Goal: Navigation & Orientation: Find specific page/section

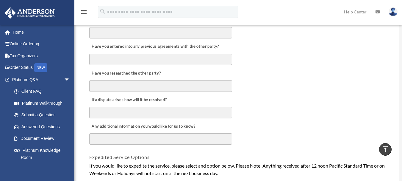
scroll to position [136, 0]
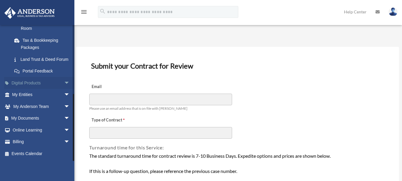
click at [35, 81] on link "Digital Products arrow_drop_down" at bounding box center [41, 83] width 75 height 12
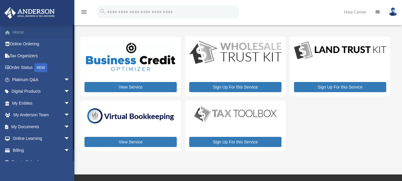
click at [28, 33] on link "Home" at bounding box center [41, 32] width 75 height 12
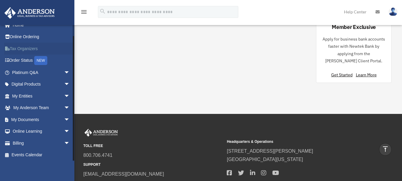
scroll to position [8, 0]
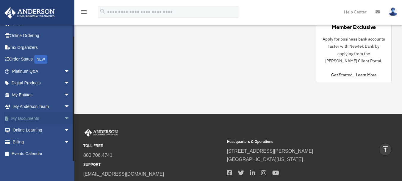
click at [42, 119] on link "My Documents arrow_drop_down" at bounding box center [41, 118] width 75 height 12
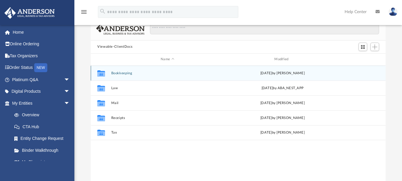
scroll to position [30, 0]
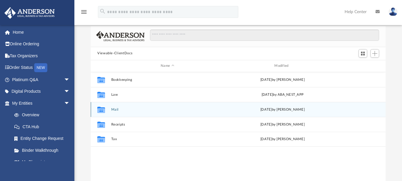
click at [122, 113] on div "Collaborated Folder Mail Wed Apr 16 2025 by Charles Rogler" at bounding box center [238, 109] width 295 height 15
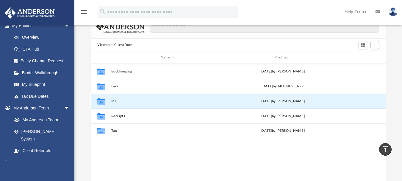
scroll to position [0, 0]
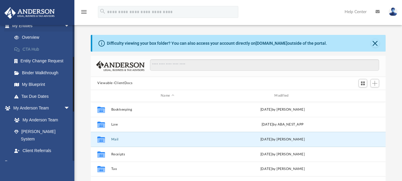
click at [37, 49] on link "CTA Hub" at bounding box center [43, 49] width 71 height 12
